Goal: Communication & Community: Answer question/provide support

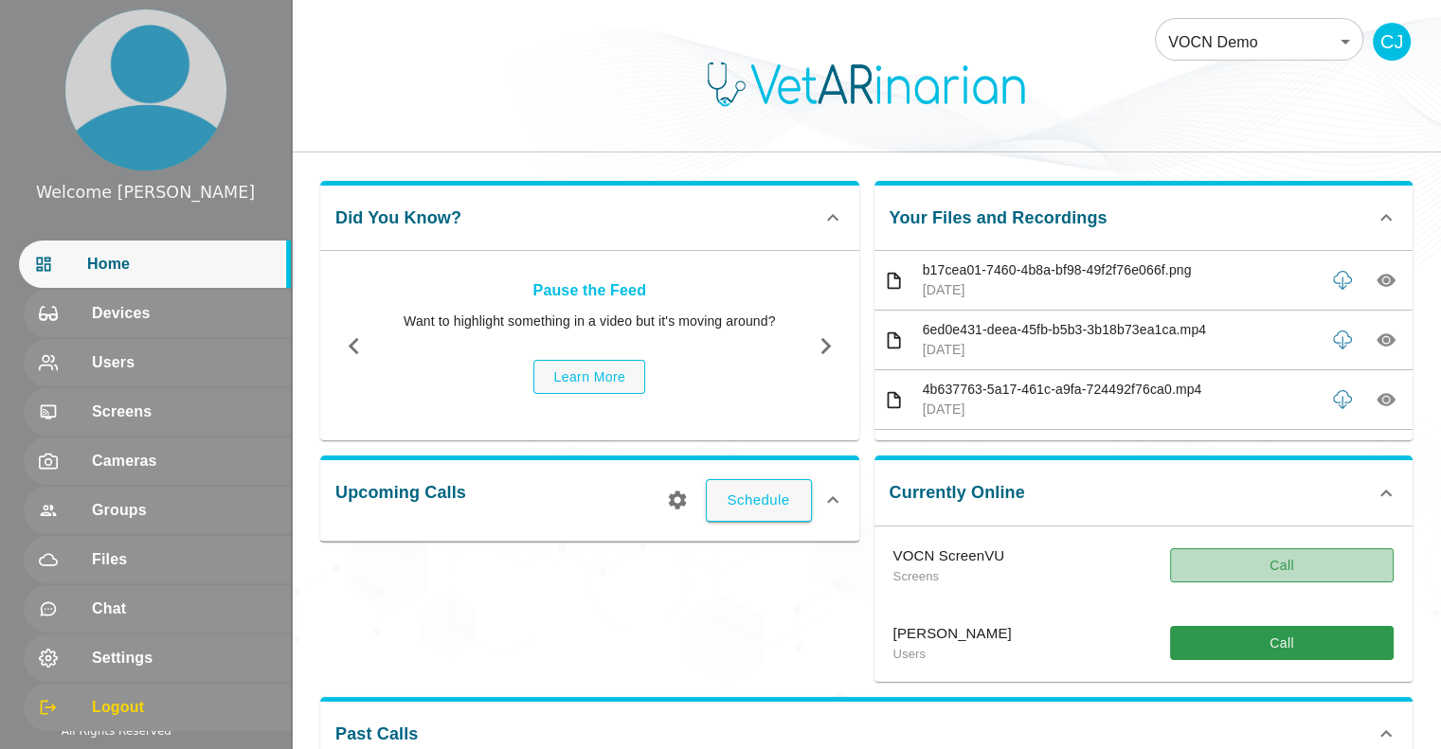
click at [1330, 557] on button "Call" at bounding box center [1282, 566] width 224 height 35
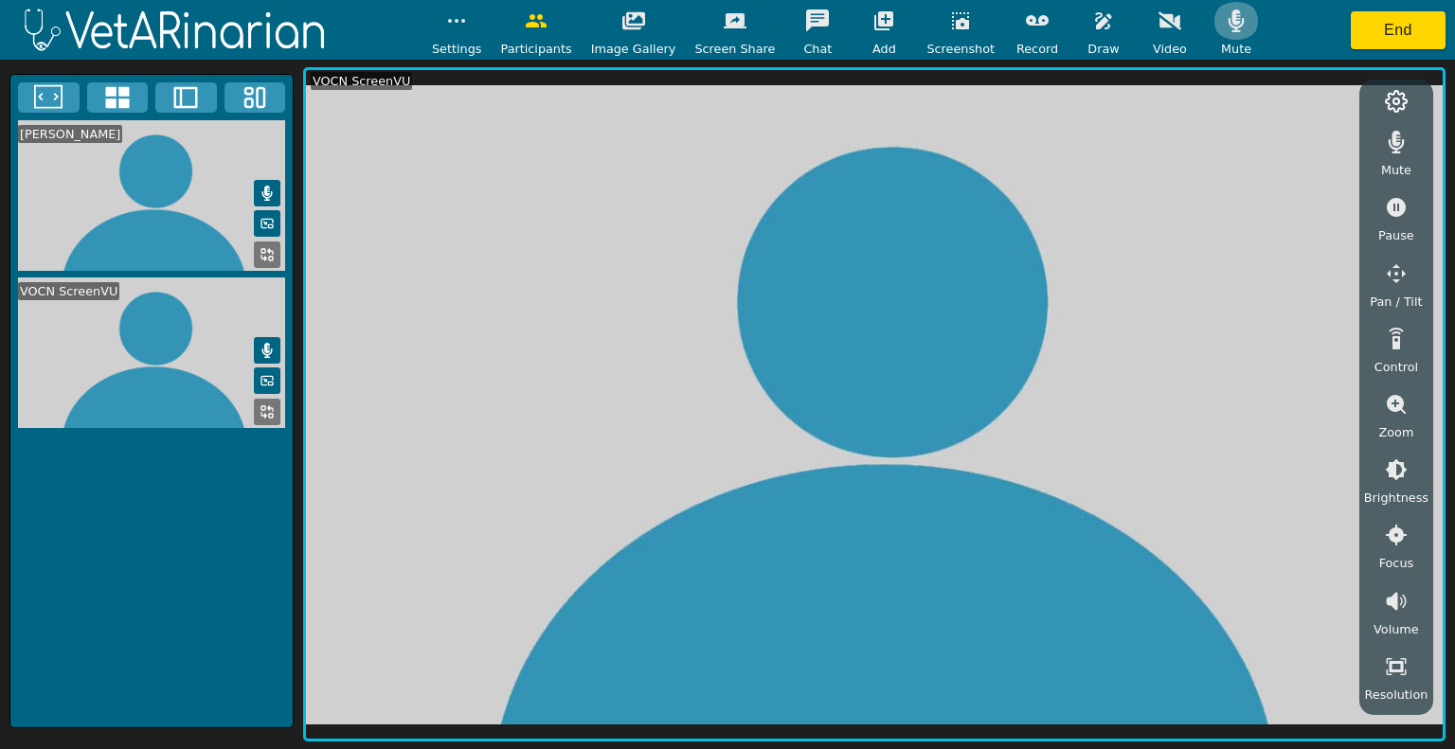
click at [1213, 38] on button "button" at bounding box center [1236, 21] width 47 height 38
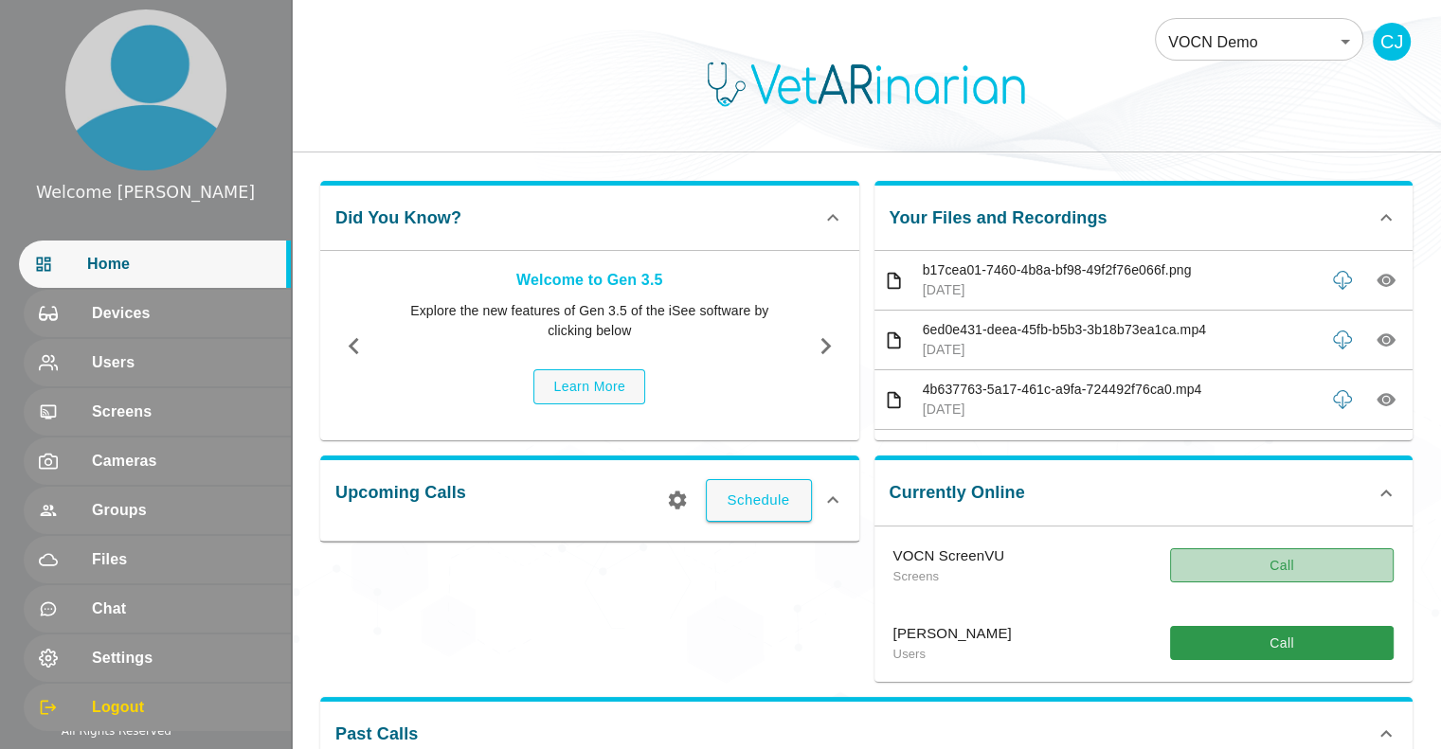
click at [1268, 562] on button "Call" at bounding box center [1282, 566] width 224 height 35
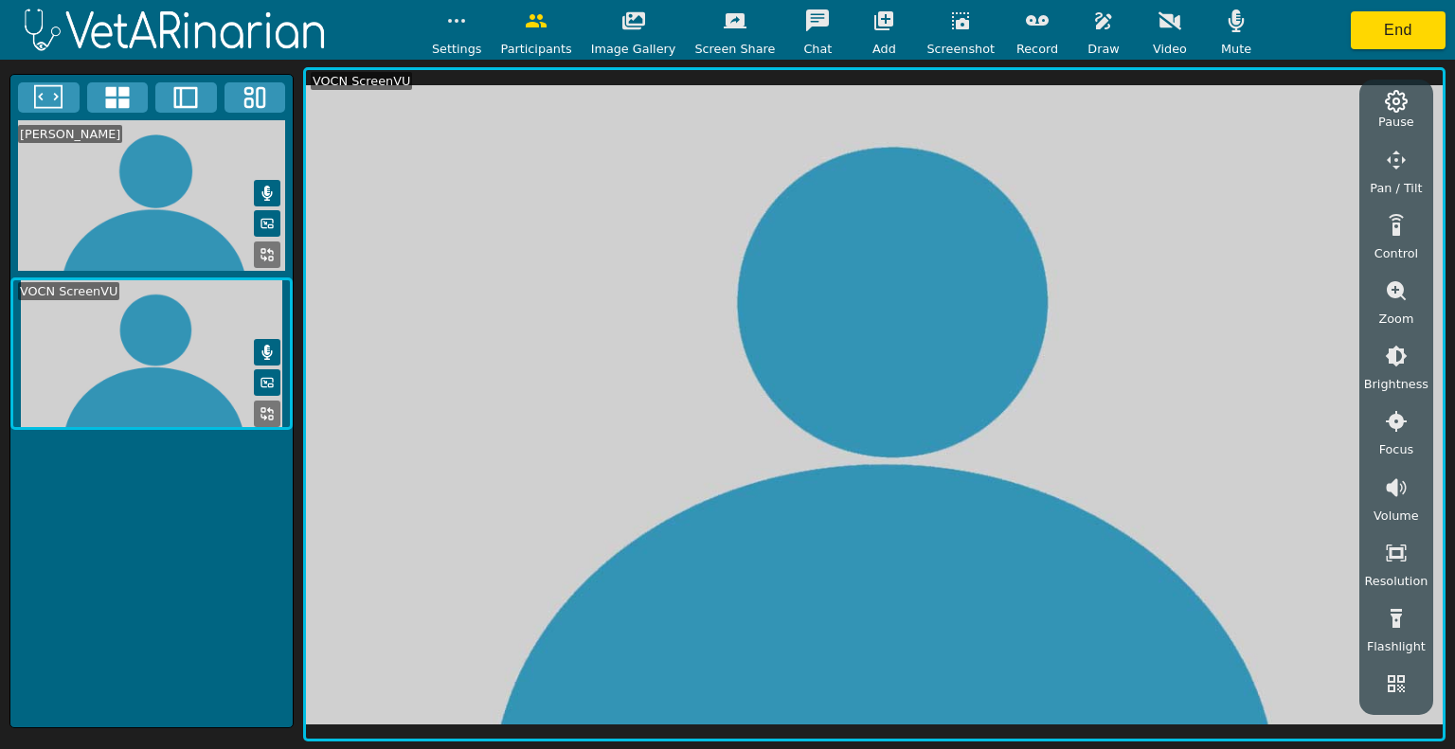
scroll to position [193, 0]
click at [1411, 677] on button "button" at bounding box center [1396, 670] width 47 height 38
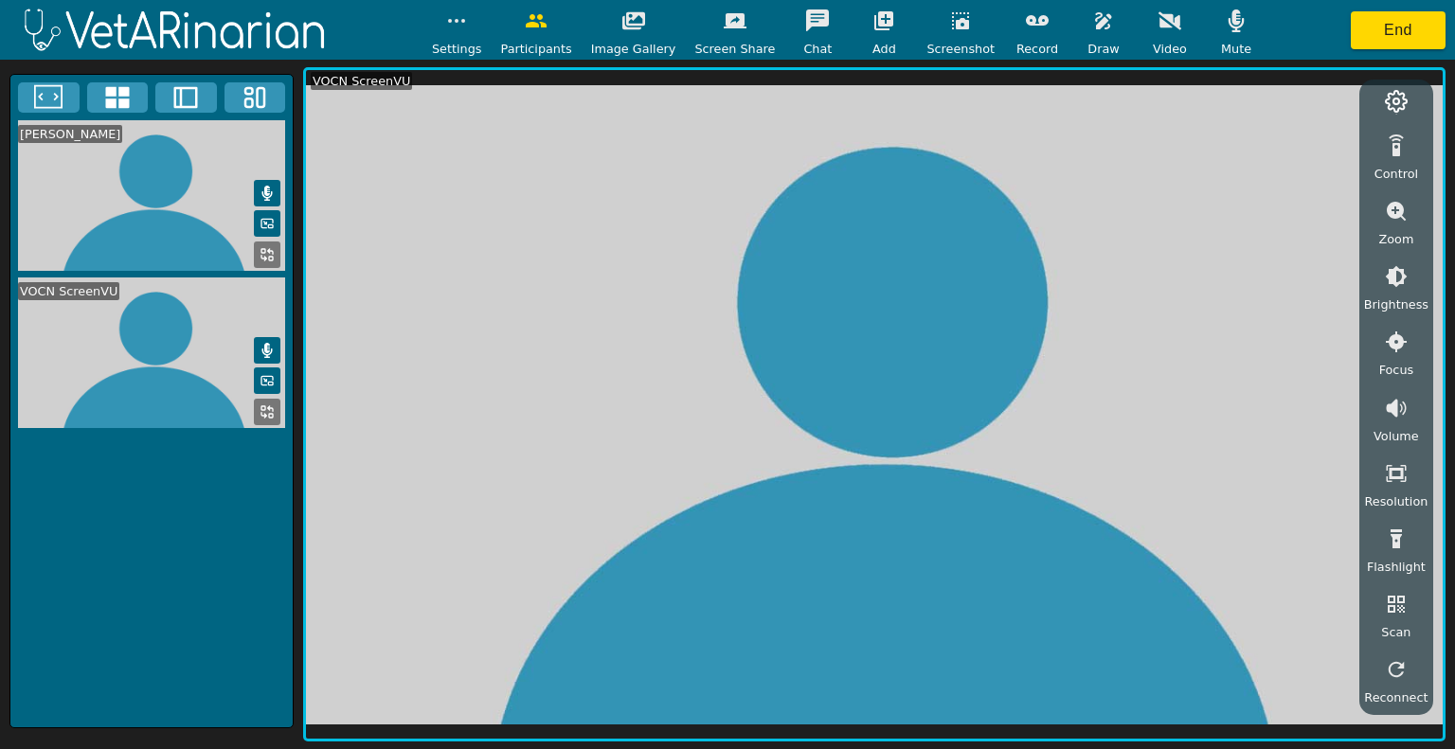
click at [214, 512] on div "[PERSON_NAME] VOCN ScreenVU" at bounding box center [151, 401] width 284 height 655
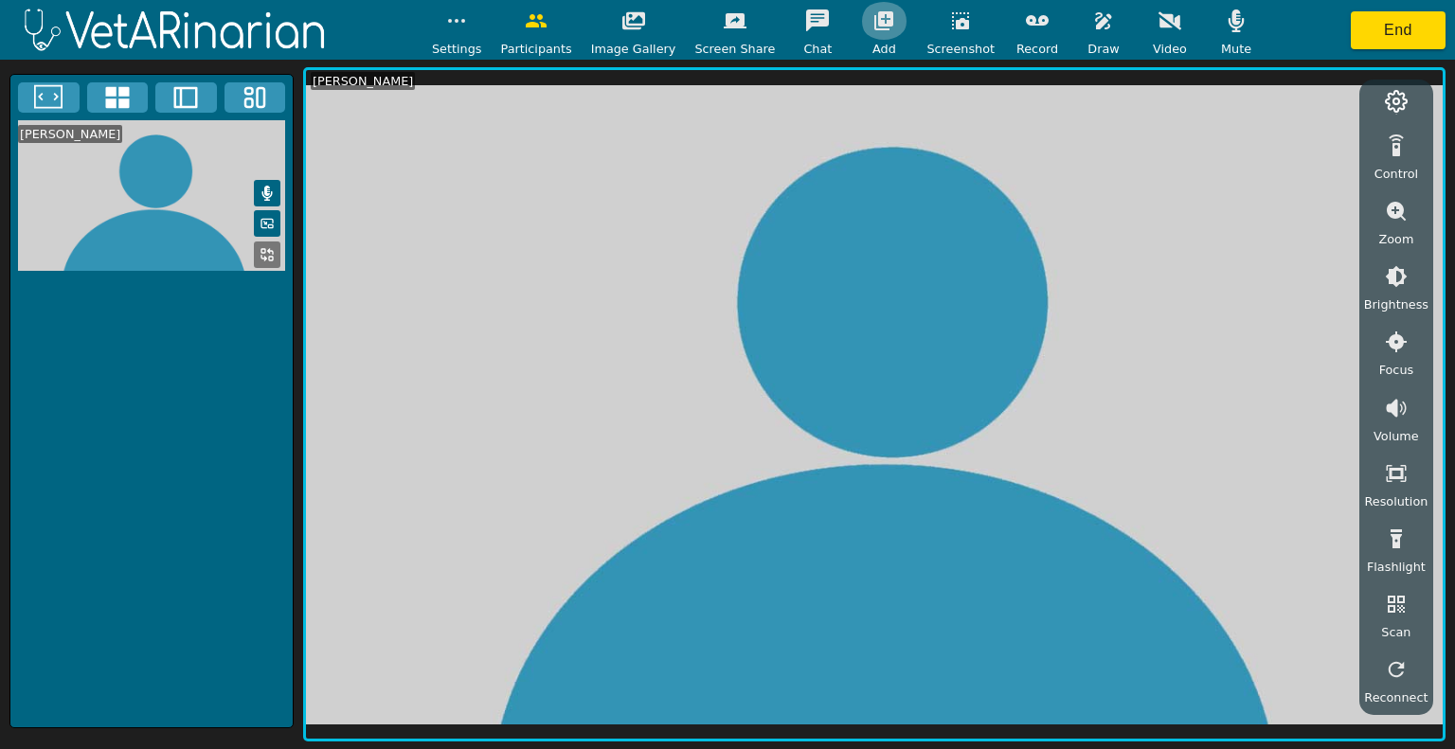
click at [875, 15] on icon "button" at bounding box center [884, 20] width 19 height 19
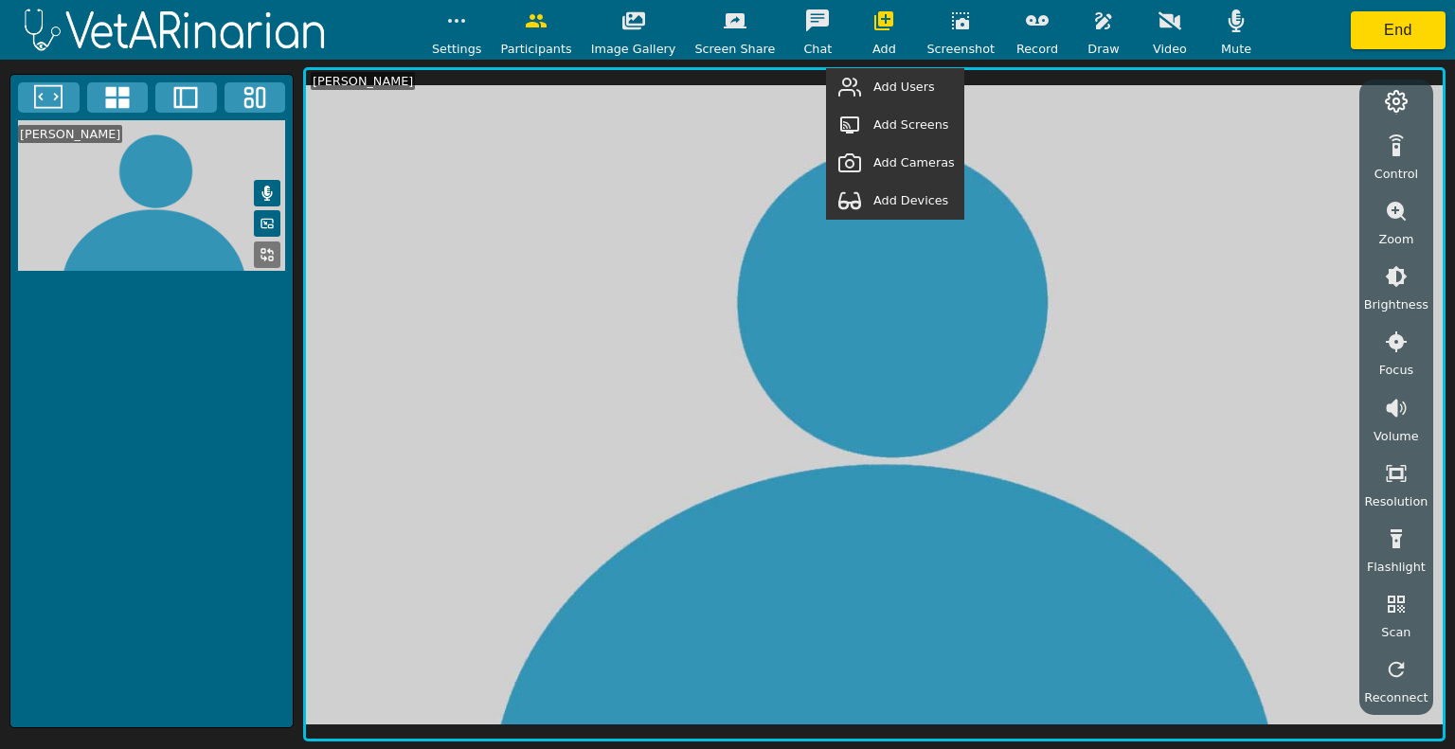
click at [904, 165] on span "Add Cameras" at bounding box center [914, 162] width 81 height 18
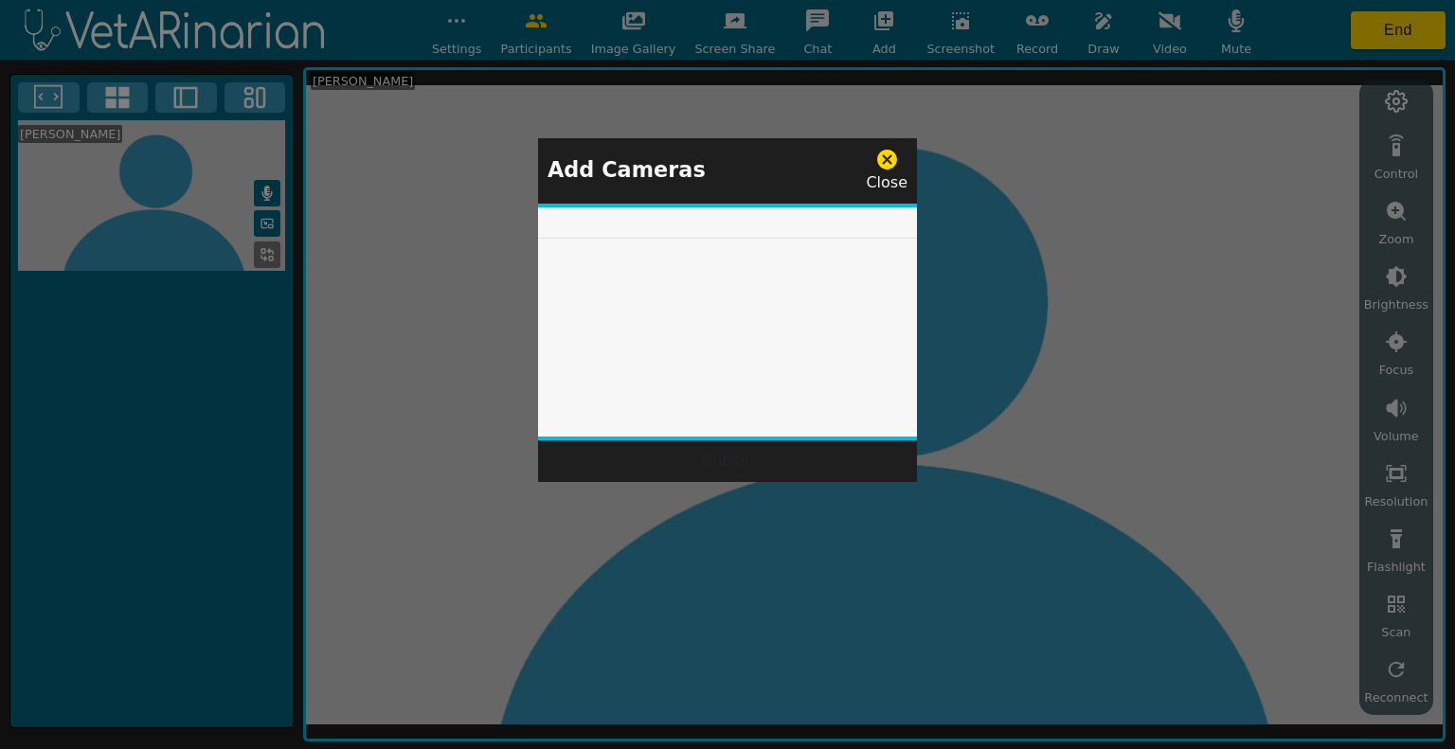
click at [904, 165] on div "Close" at bounding box center [887, 171] width 42 height 46
click at [898, 164] on icon at bounding box center [887, 160] width 24 height 24
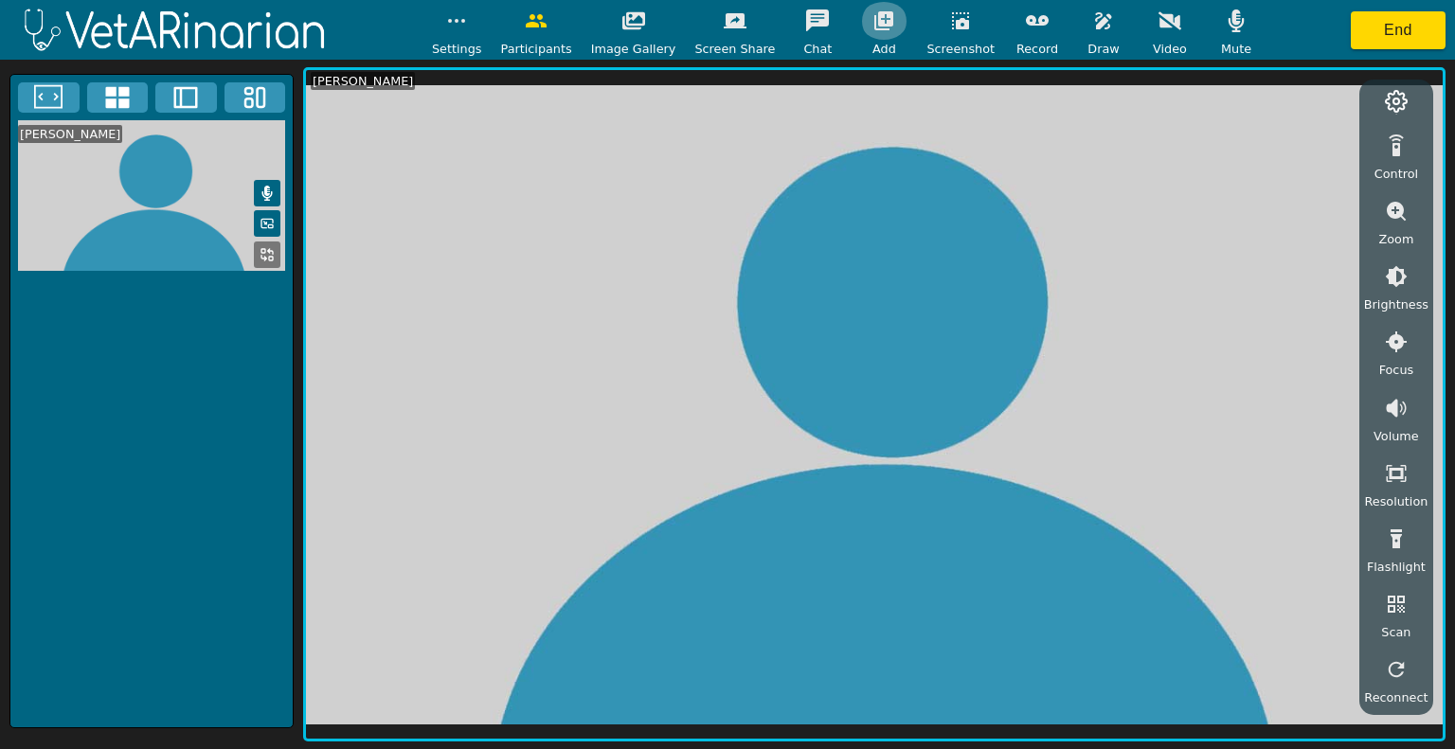
click at [875, 9] on icon "button" at bounding box center [884, 20] width 23 height 23
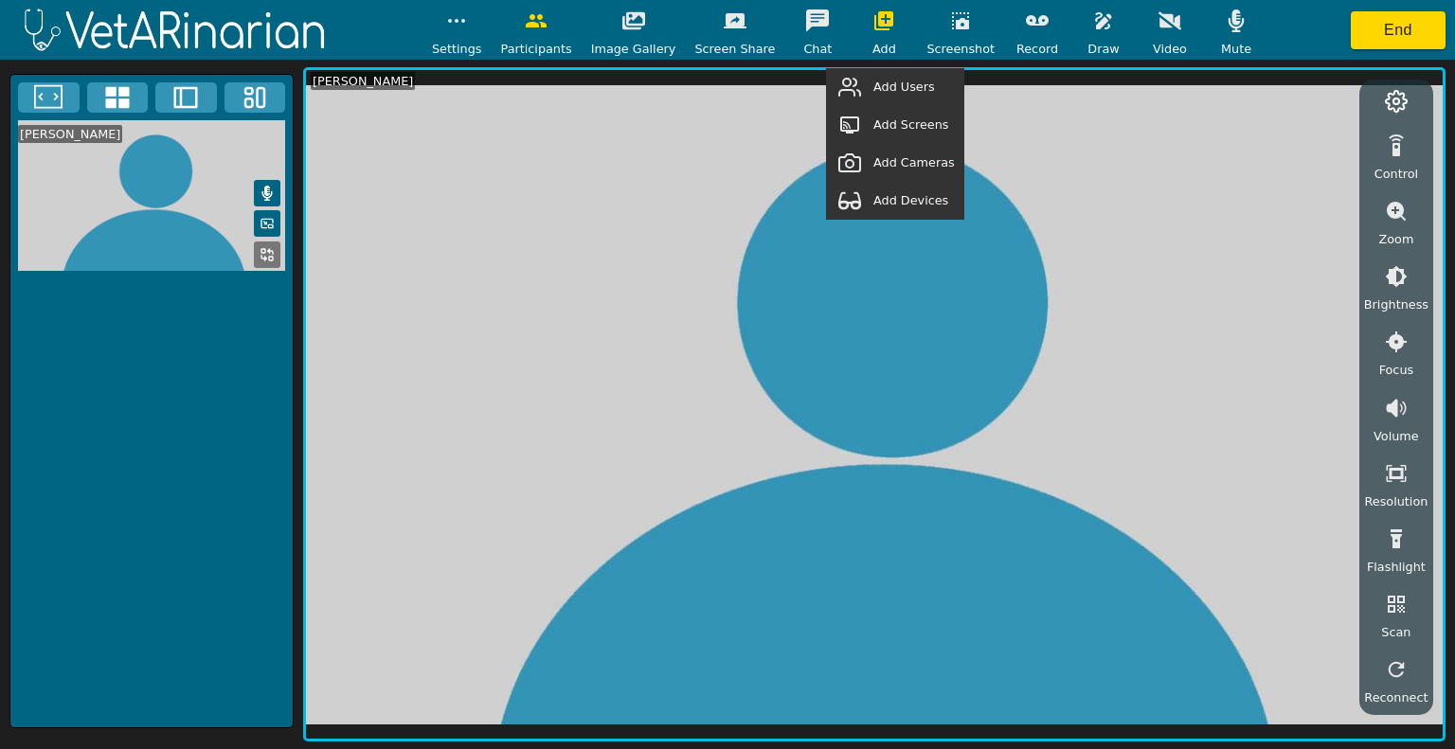
click at [901, 206] on span "Add Devices" at bounding box center [911, 200] width 75 height 18
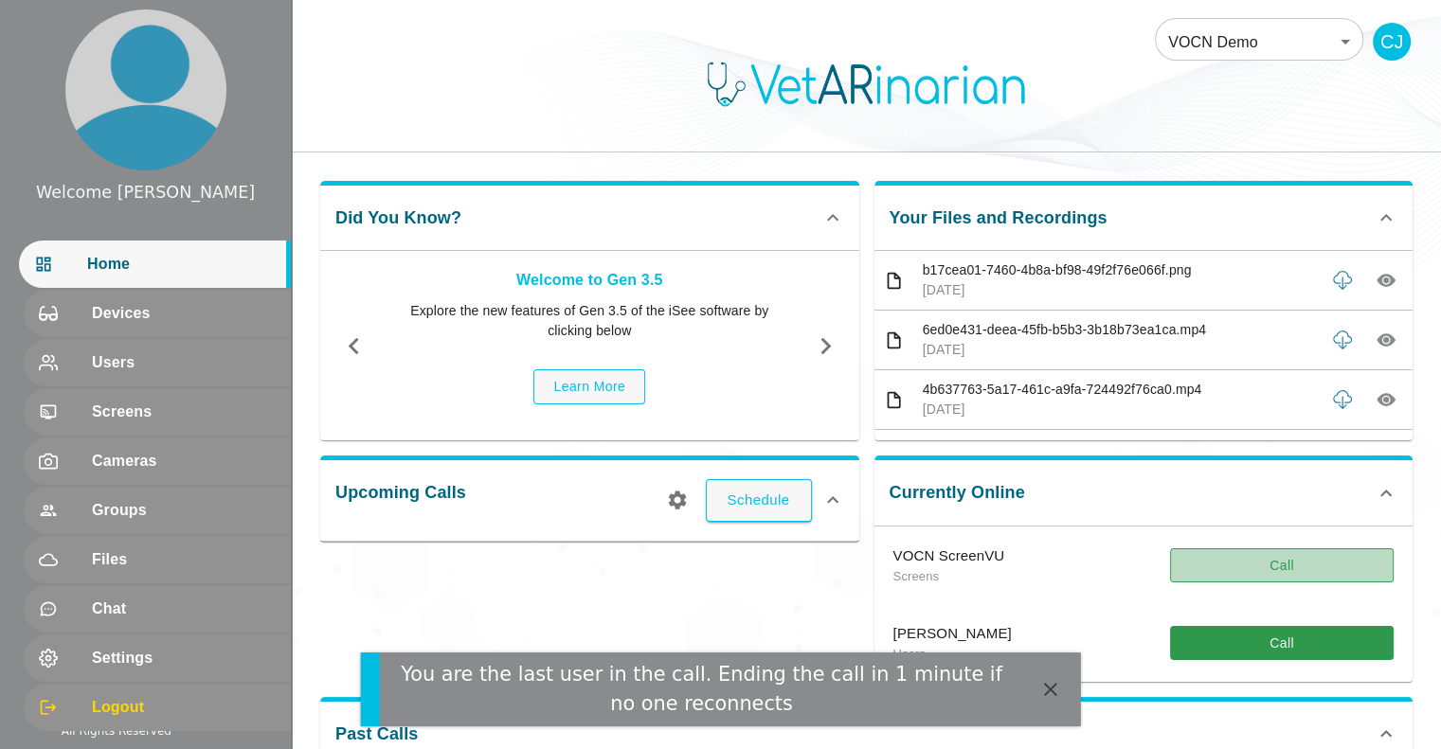
click at [1223, 559] on button "Call" at bounding box center [1282, 566] width 224 height 35
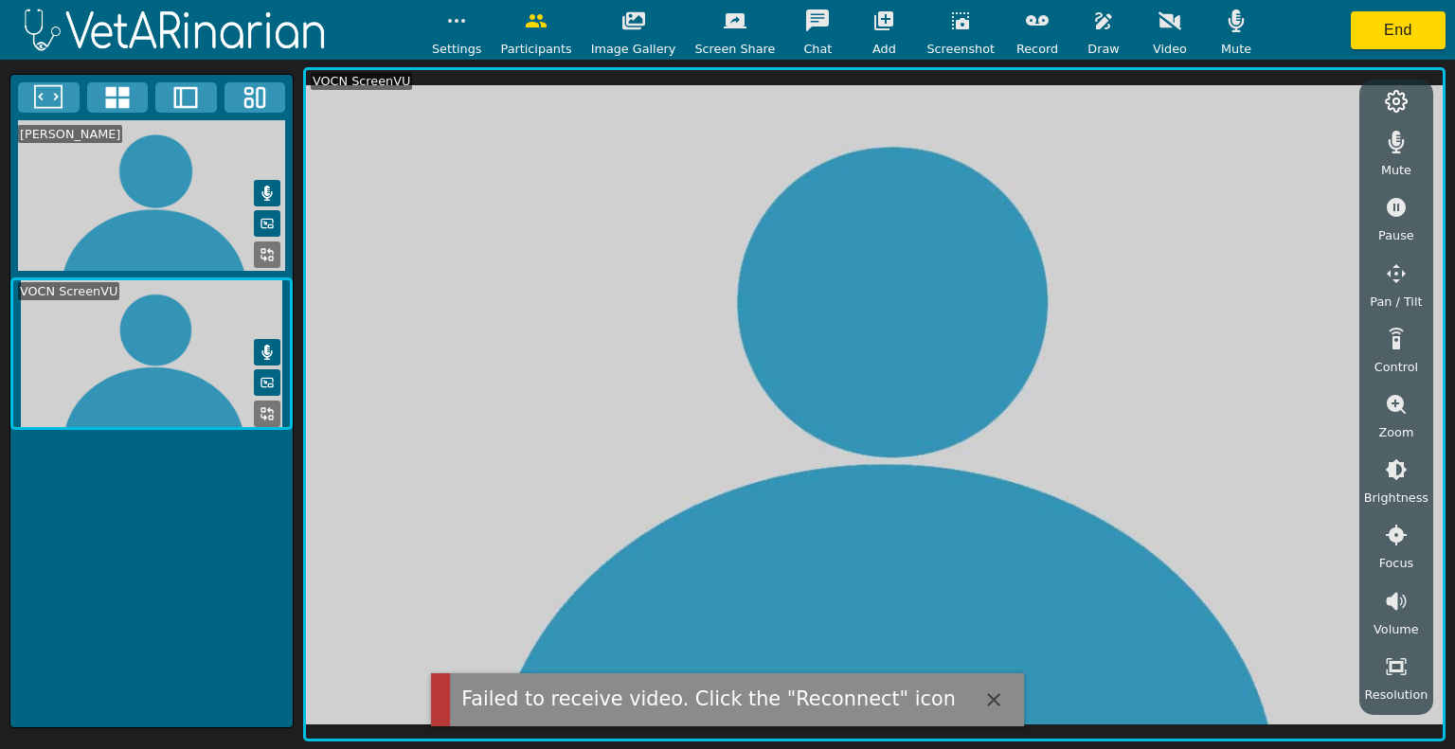
click at [121, 496] on div "[PERSON_NAME] VOCN ScreenVU" at bounding box center [151, 401] width 284 height 655
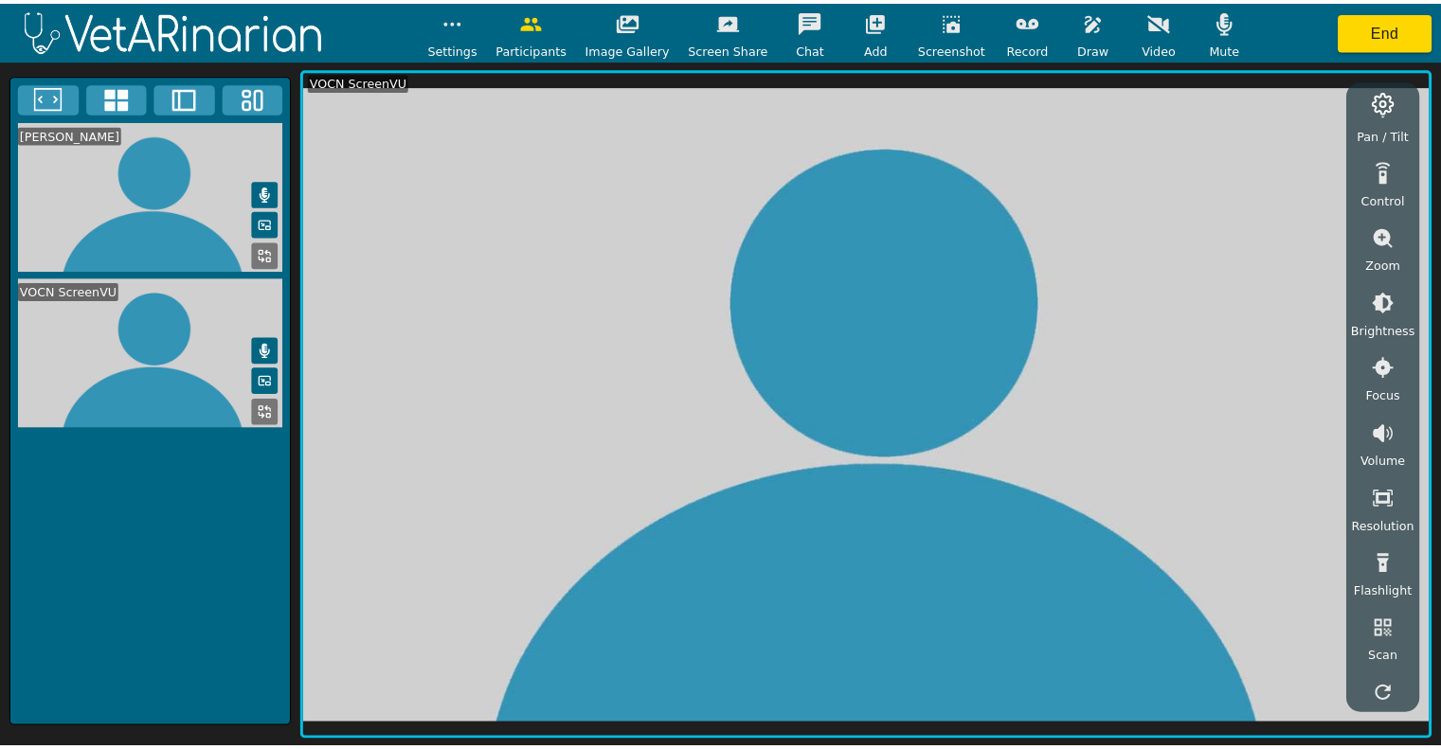
scroll to position [193, 0]
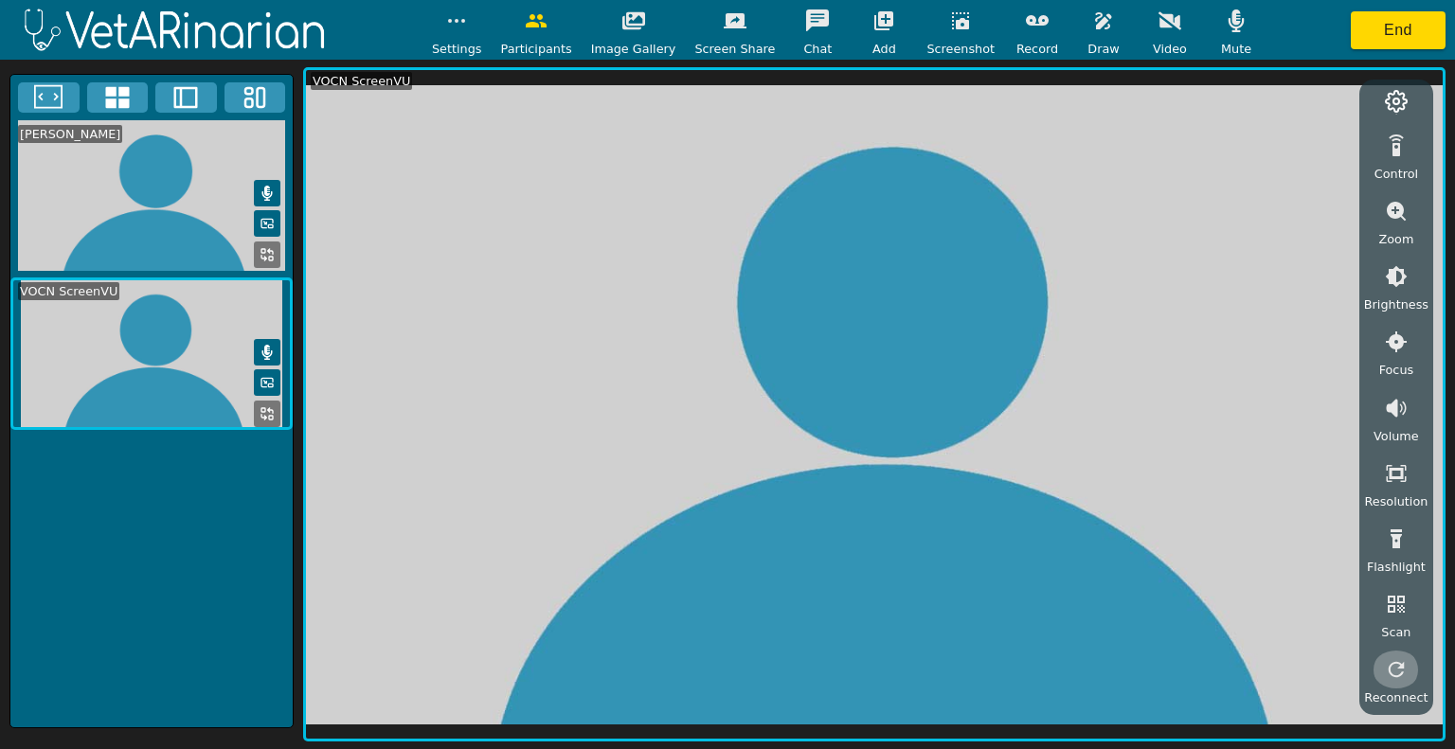
click at [1383, 658] on button "button" at bounding box center [1396, 670] width 47 height 38
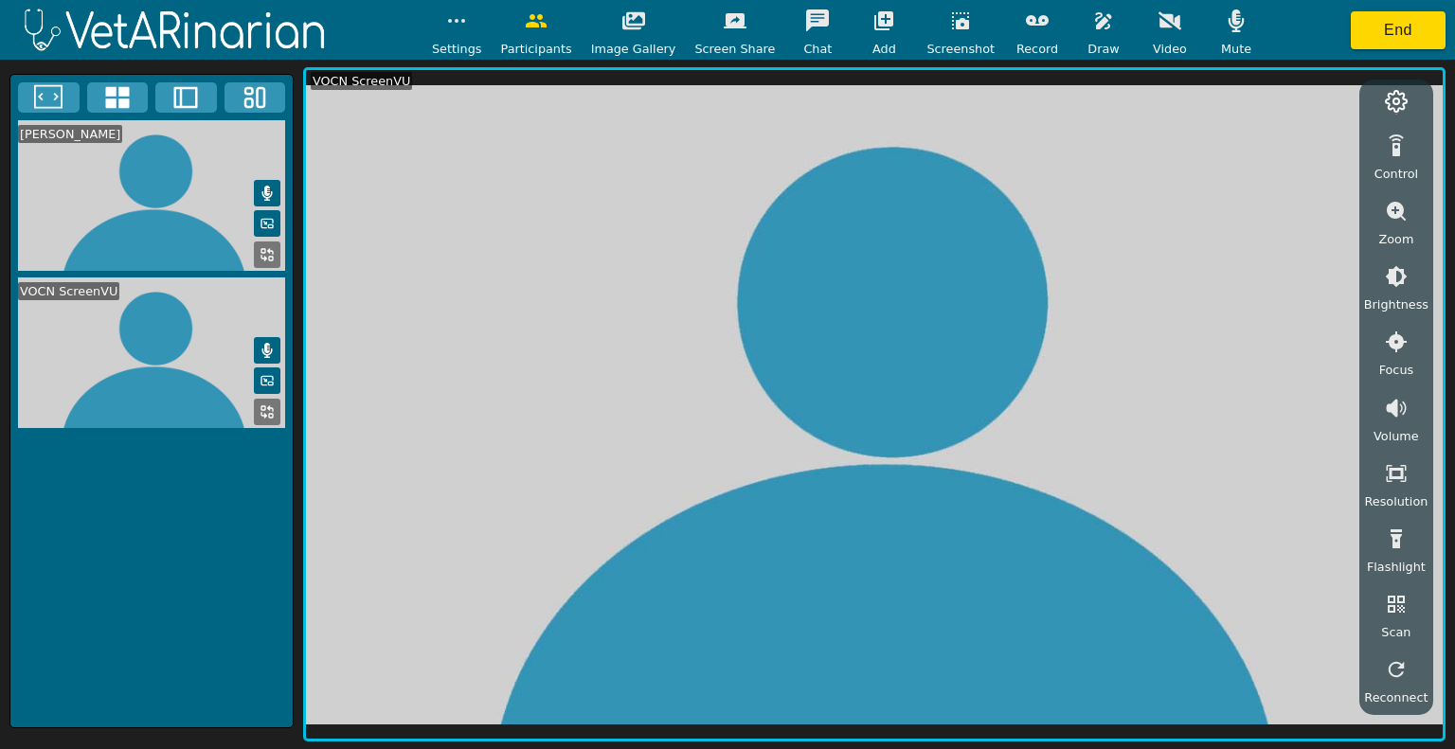
click at [193, 104] on icon at bounding box center [185, 97] width 28 height 28
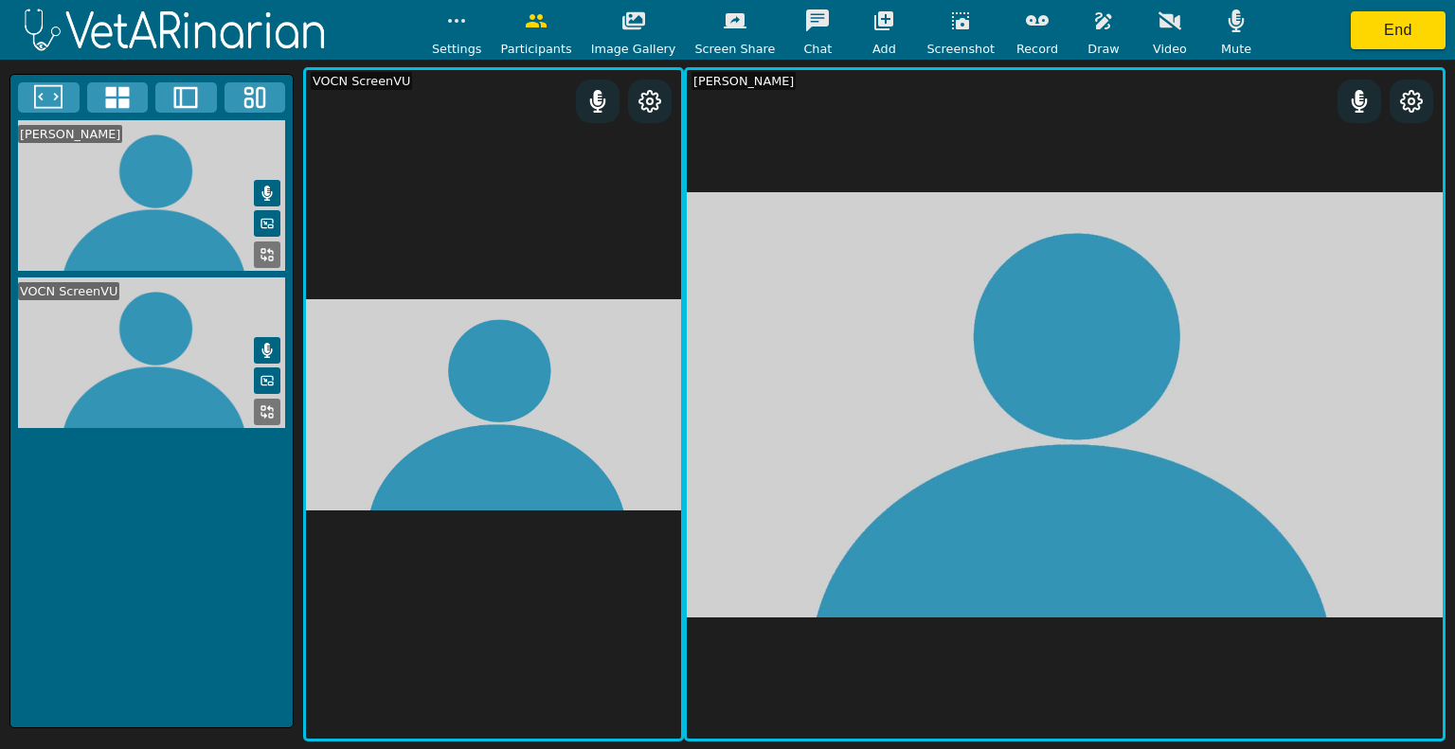
click at [193, 104] on icon at bounding box center [185, 97] width 28 height 28
click at [44, 98] on icon at bounding box center [48, 97] width 28 height 28
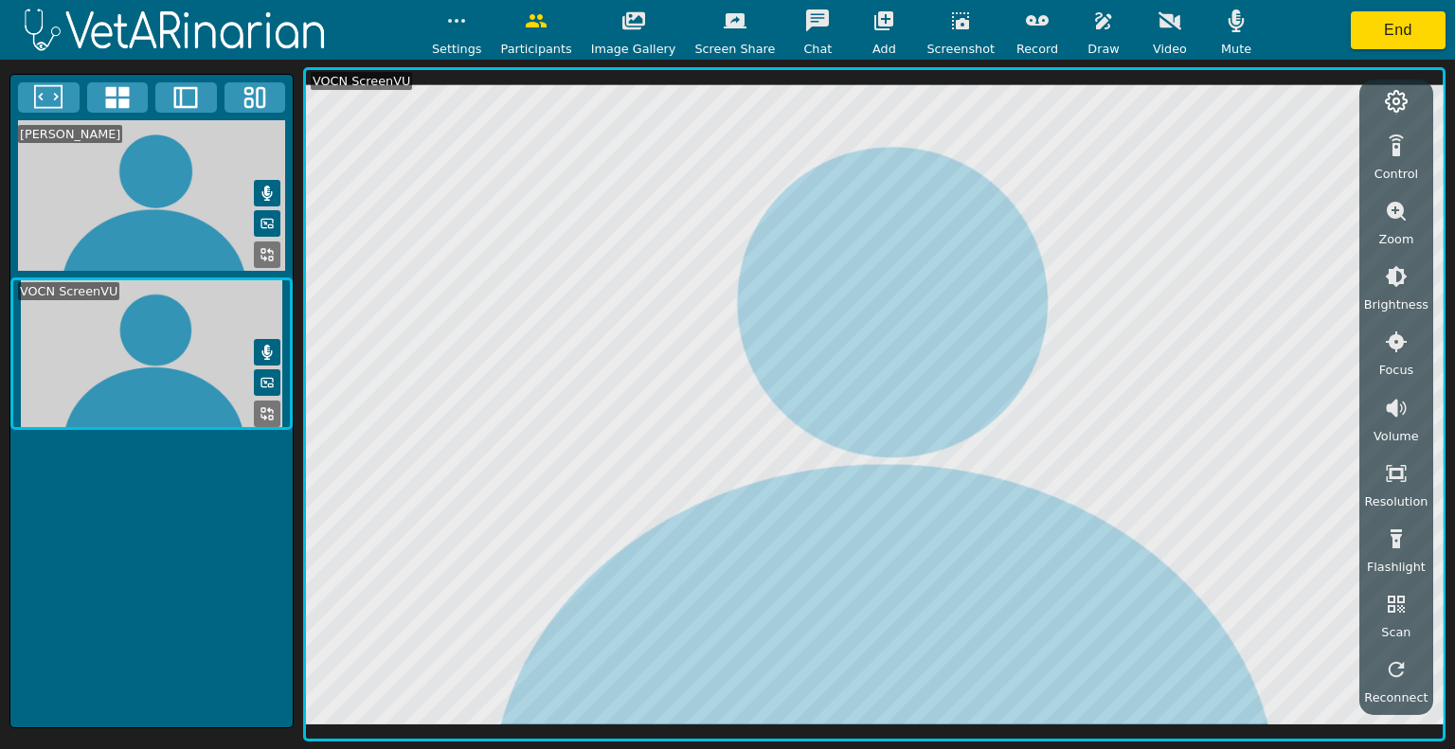
click at [1225, 27] on icon "button" at bounding box center [1236, 20] width 23 height 23
click at [266, 350] on icon at bounding box center [267, 352] width 10 height 15
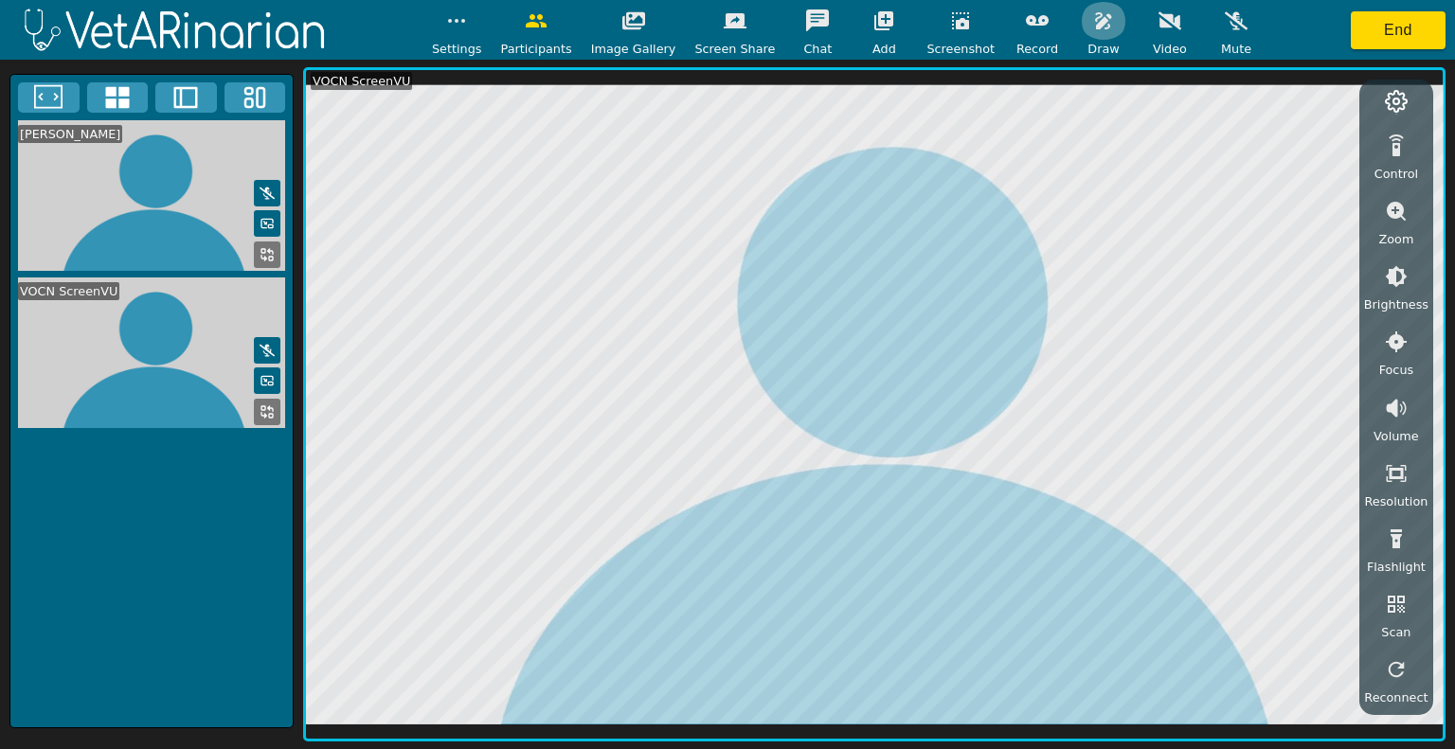
click at [1095, 22] on icon "button" at bounding box center [1103, 20] width 16 height 17
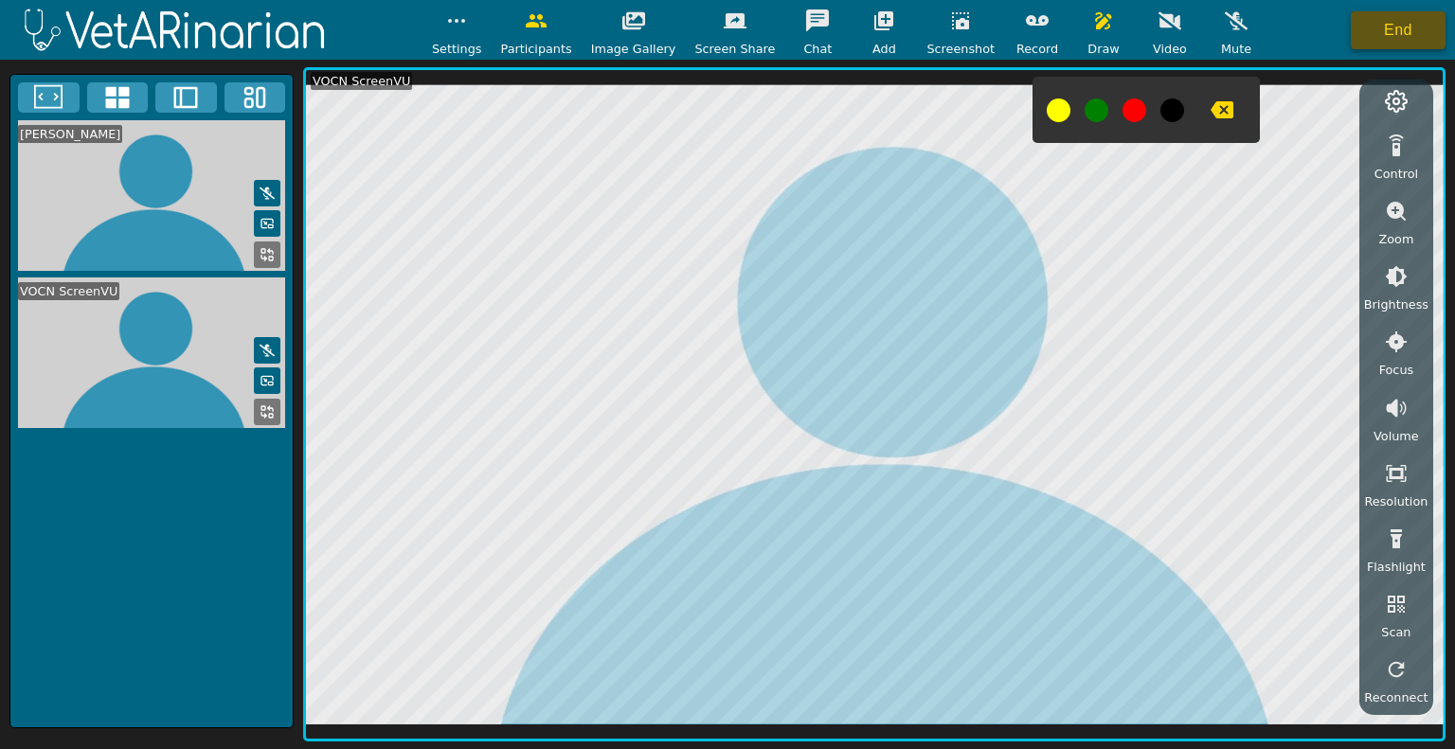
click at [1398, 27] on button "End" at bounding box center [1398, 30] width 95 height 38
